Goal: Check status

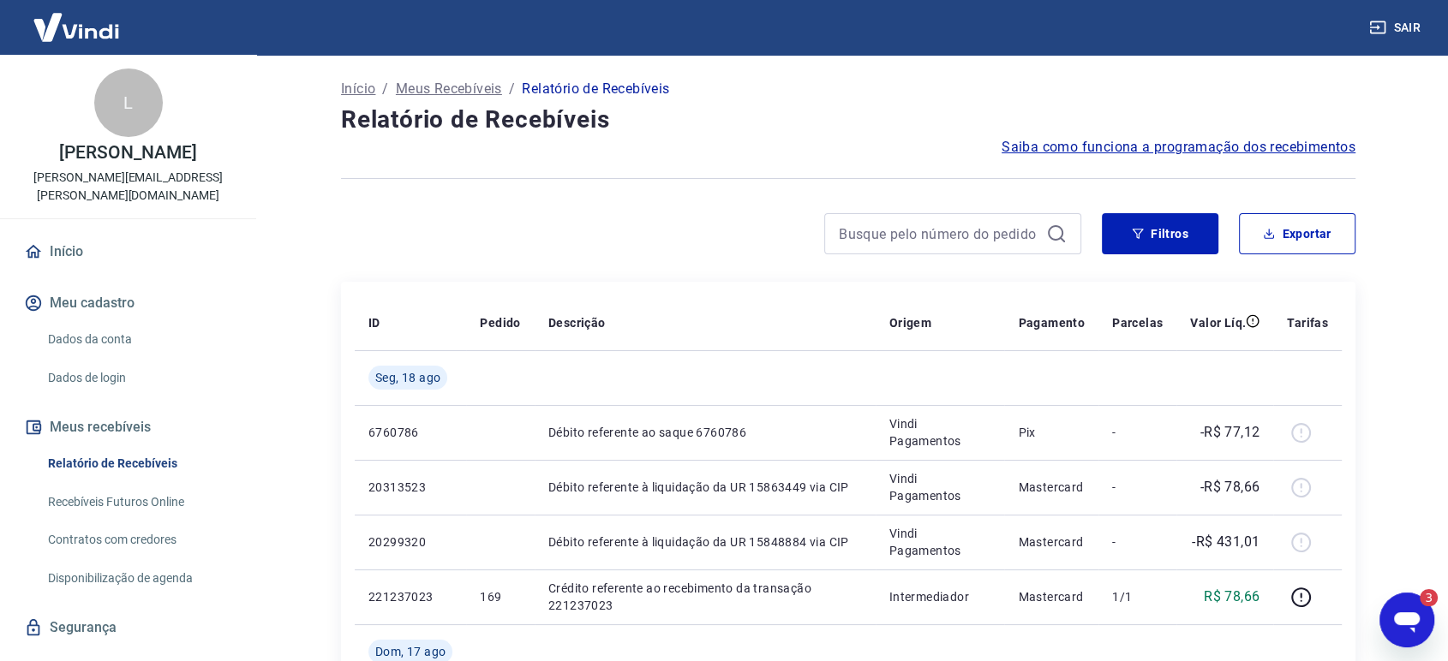
scroll to position [225, 0]
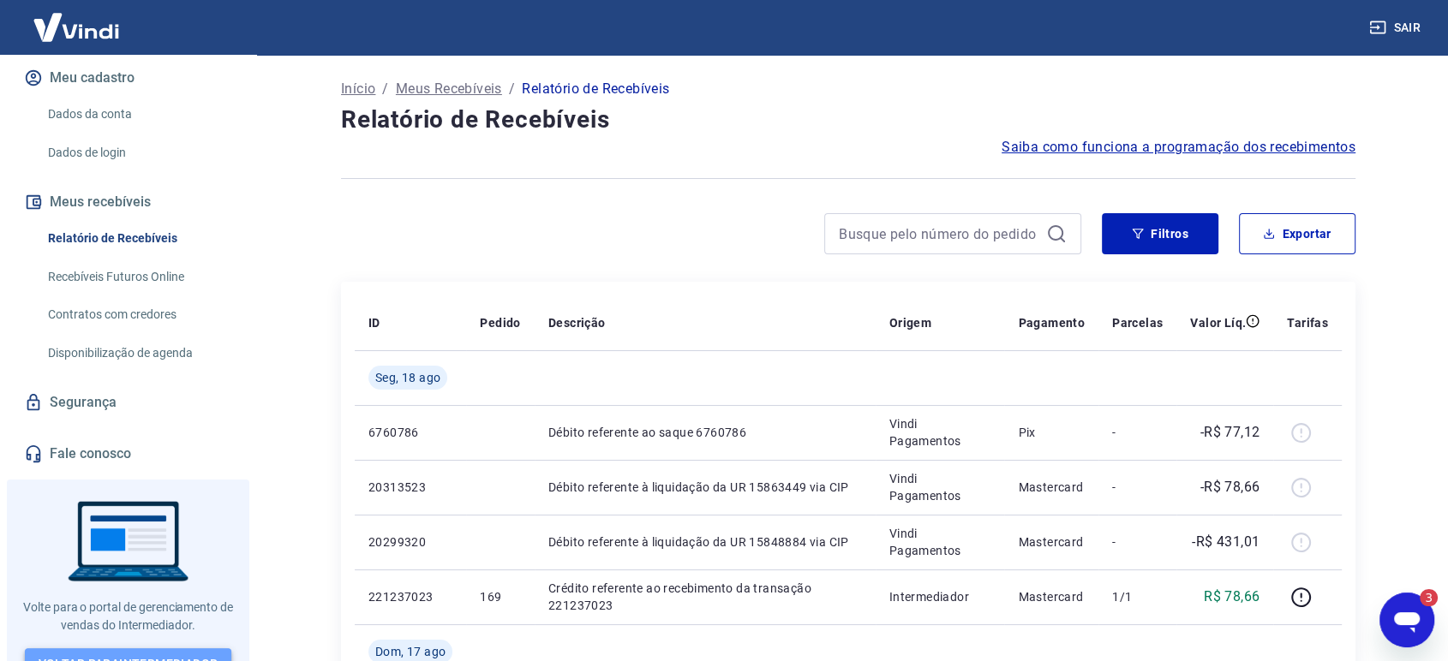
click at [173, 648] on link "Voltar para Intermediador" at bounding box center [128, 664] width 207 height 32
